Goal: Task Accomplishment & Management: Use online tool/utility

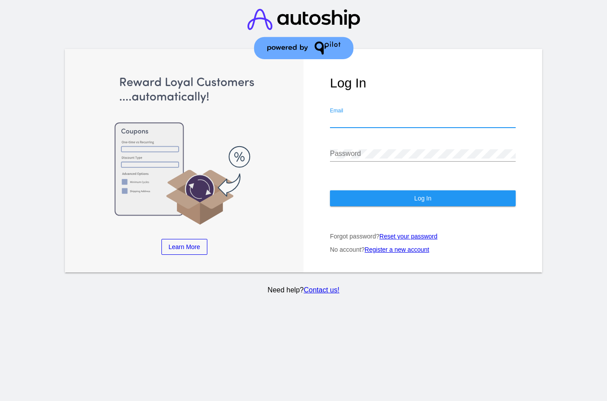
type input "B"
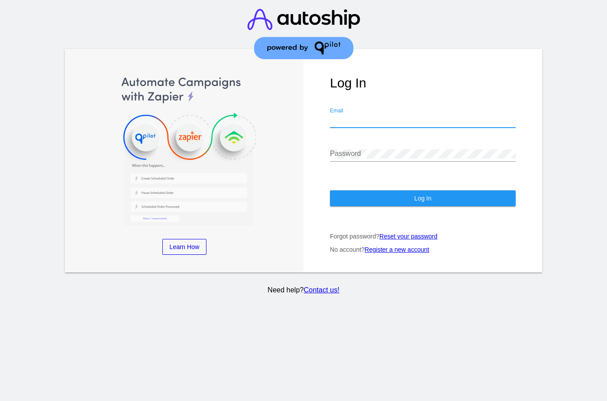
type input "[EMAIL_ADDRESS][DOMAIN_NAME]"
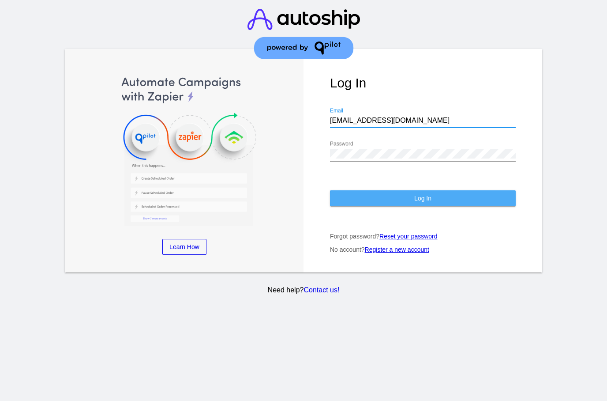
click at [494, 201] on button "Log In" at bounding box center [423, 198] width 186 height 16
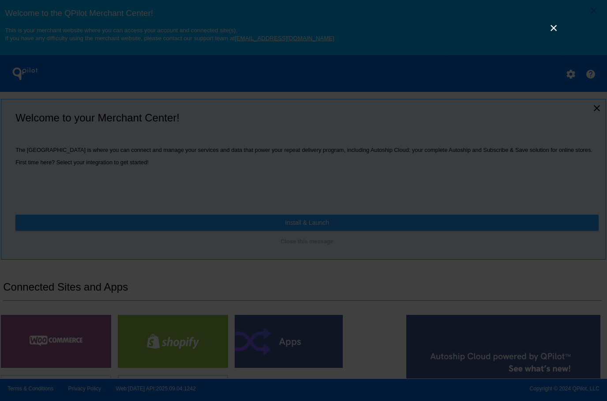
click at [558, 33] on link "×" at bounding box center [553, 27] width 11 height 11
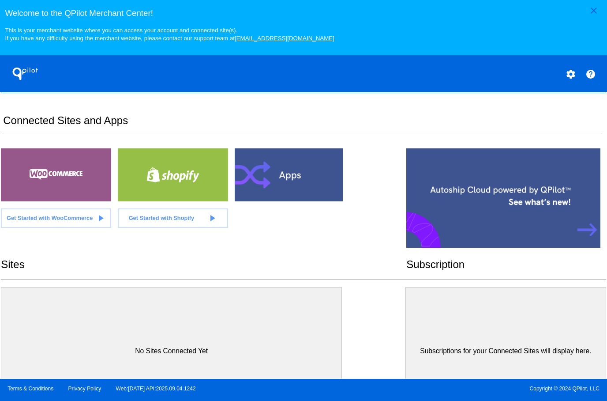
scroll to position [169, 0]
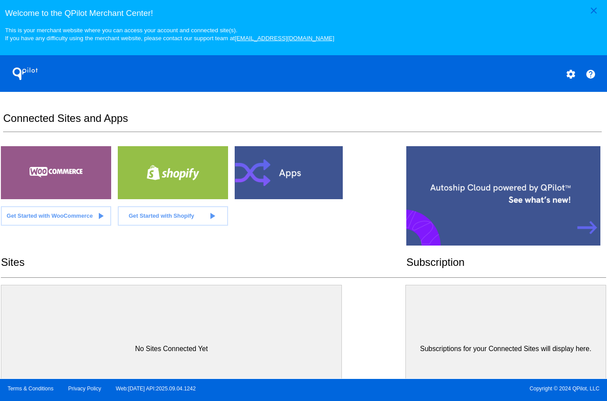
click at [206, 194] on div at bounding box center [173, 172] width 110 height 53
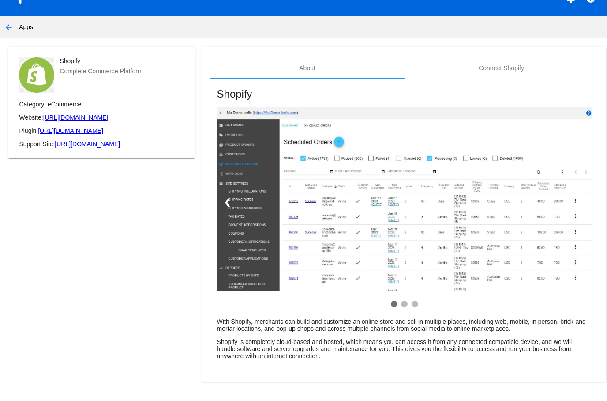
scroll to position [29, 0]
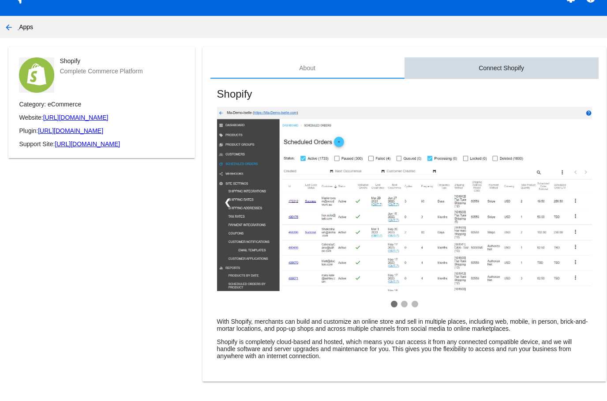
click at [515, 64] on div "Connect Shopify" at bounding box center [501, 67] width 45 height 7
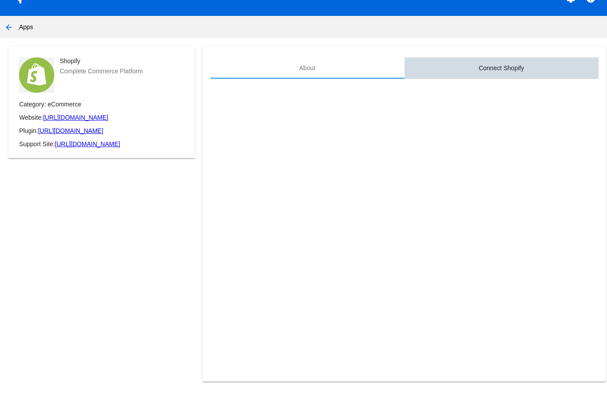
scroll to position [0, 0]
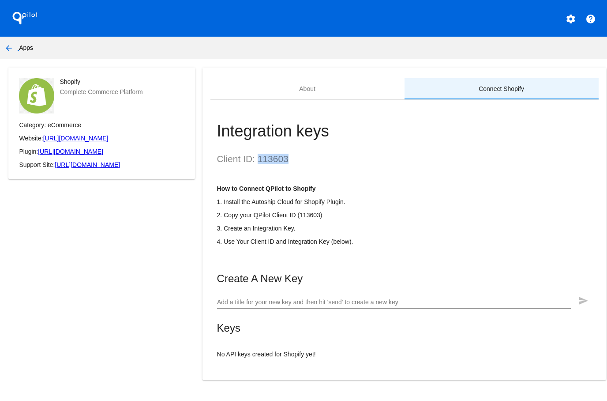
copy h2 "113603"
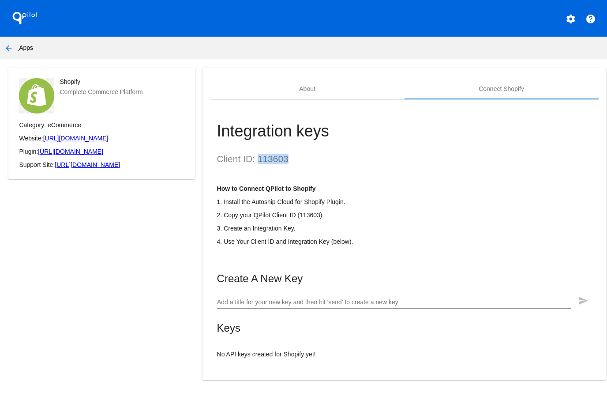
click at [331, 306] on input "Add a title for your new key and then hit 'send' to create a new key" at bounding box center [394, 302] width 354 height 7
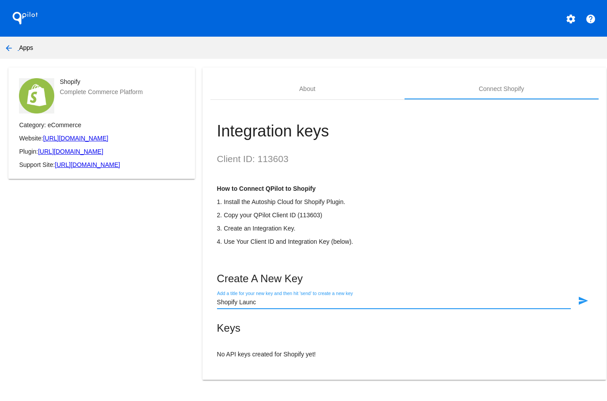
type input "Shopify Launch"
click at [583, 299] on mat-icon "send" at bounding box center [583, 300] width 11 height 11
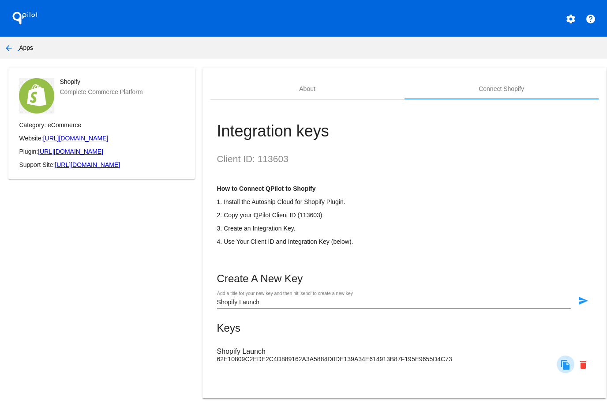
click at [568, 370] on mat-icon "file_copy" at bounding box center [565, 364] width 11 height 11
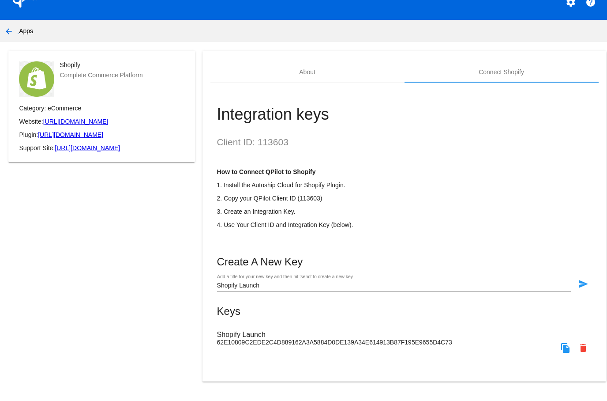
scroll to position [30, 0]
